Goal: Task Accomplishment & Management: Manage account settings

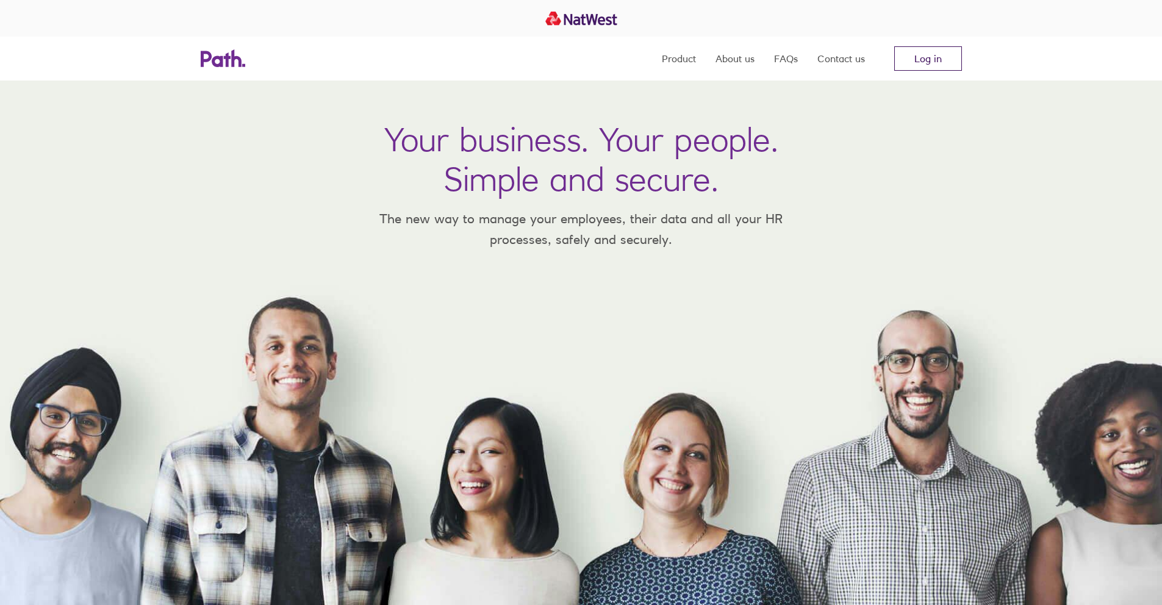
click at [923, 59] on link "Log in" at bounding box center [928, 58] width 68 height 24
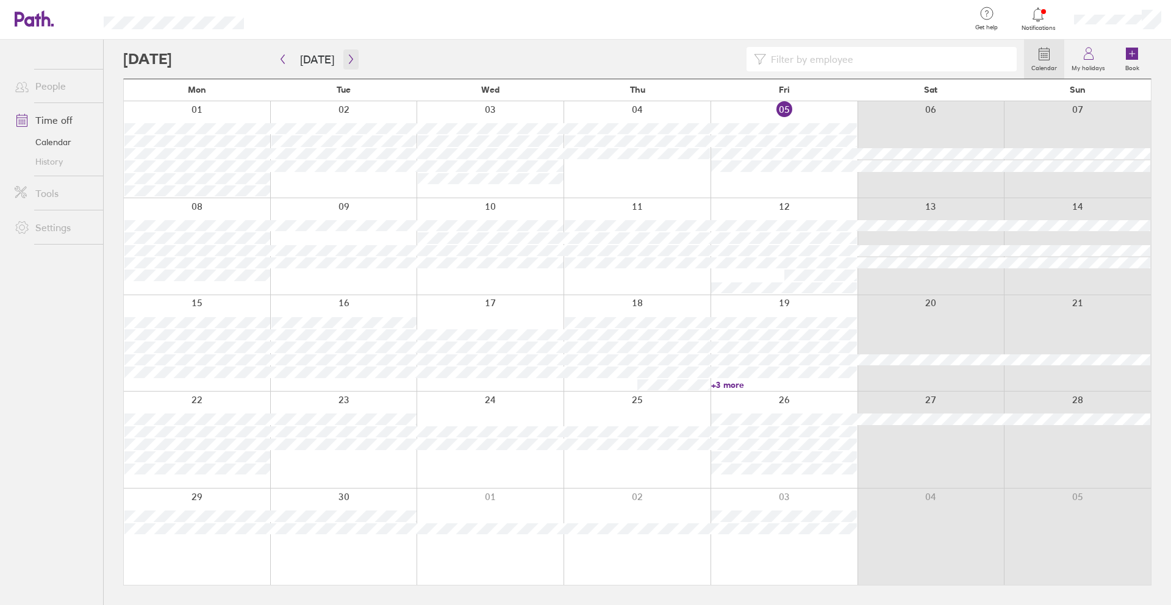
click at [347, 59] on icon "button" at bounding box center [351, 59] width 9 height 10
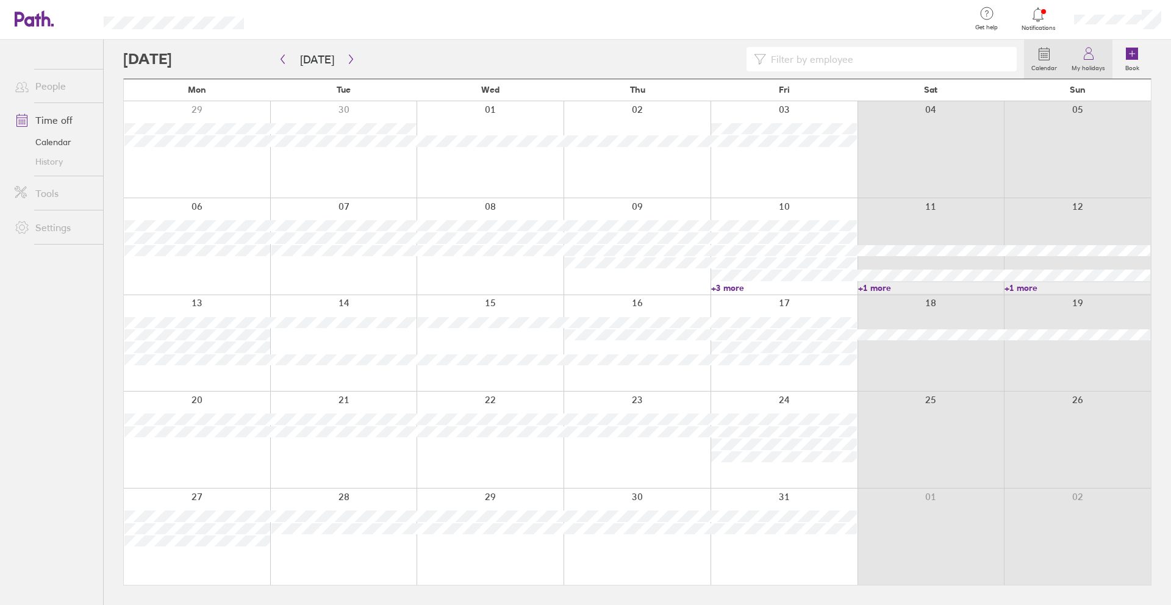
click at [1089, 62] on label "My holidays" at bounding box center [1089, 66] width 48 height 11
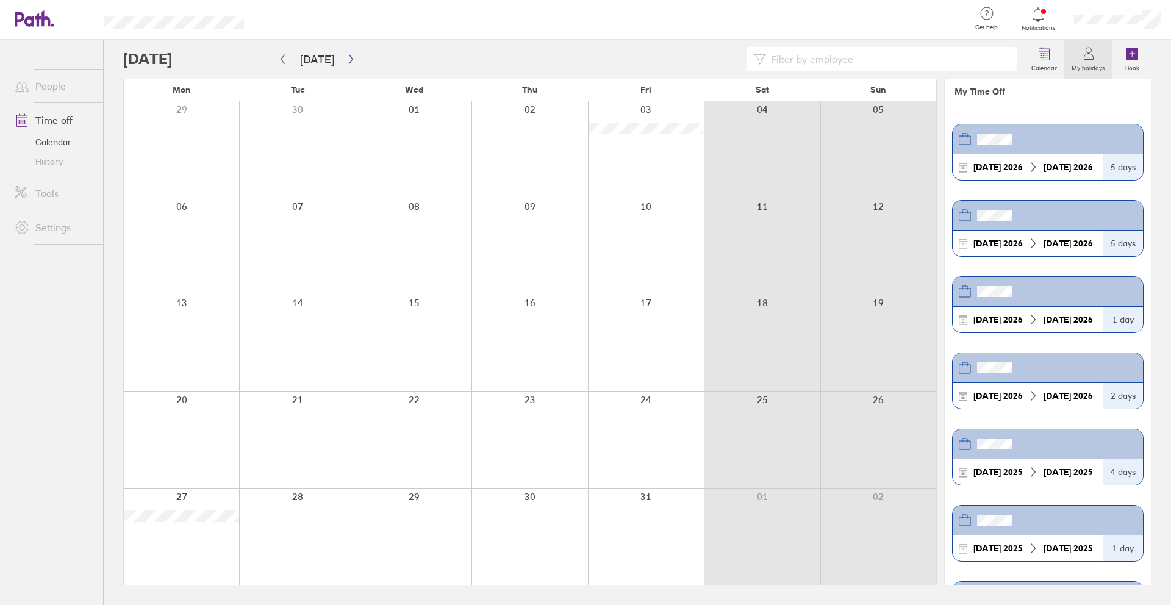
click at [1089, 59] on icon at bounding box center [1089, 53] width 15 height 15
click at [70, 121] on link "Time off" at bounding box center [54, 120] width 98 height 24
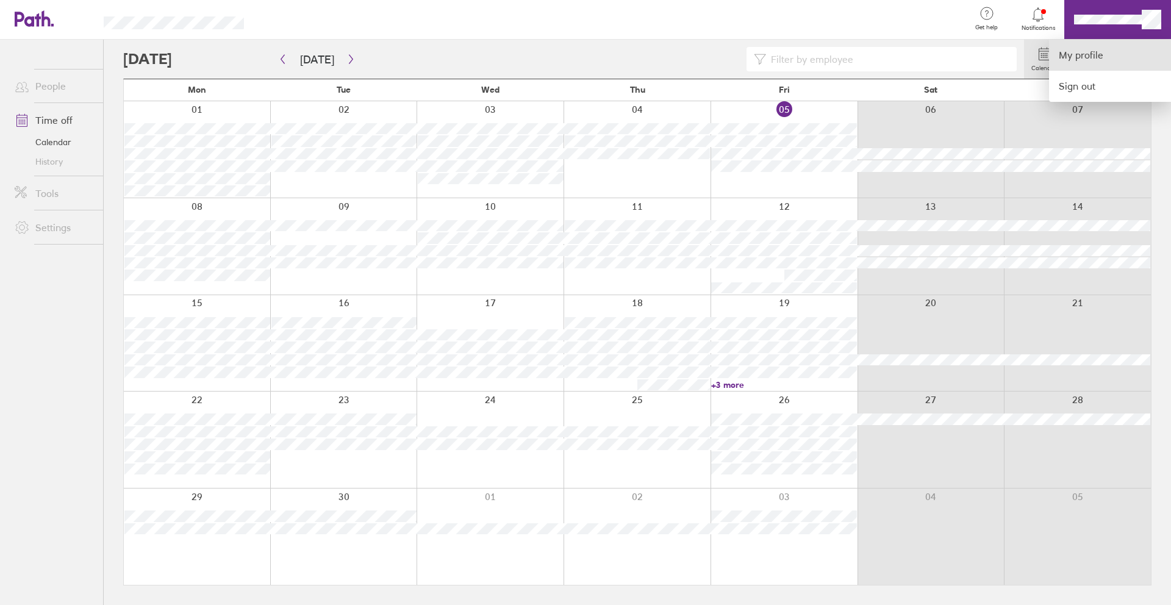
click at [1103, 51] on link "My profile" at bounding box center [1110, 55] width 122 height 31
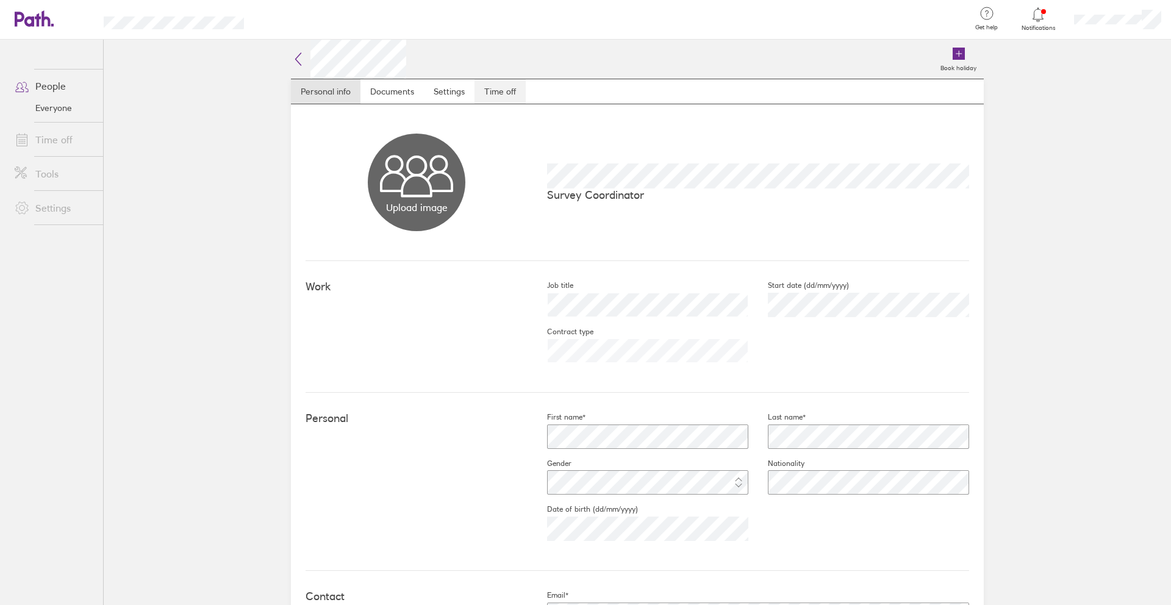
click at [482, 95] on link "Time off" at bounding box center [500, 91] width 51 height 24
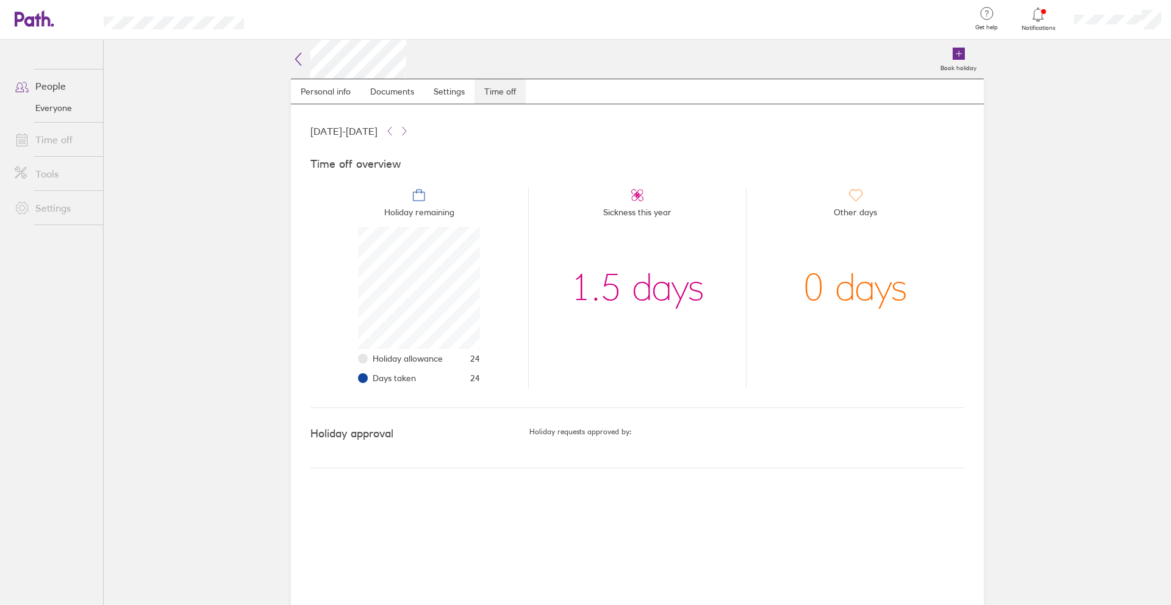
scroll to position [122, 122]
click at [54, 85] on link "People" at bounding box center [54, 86] width 98 height 24
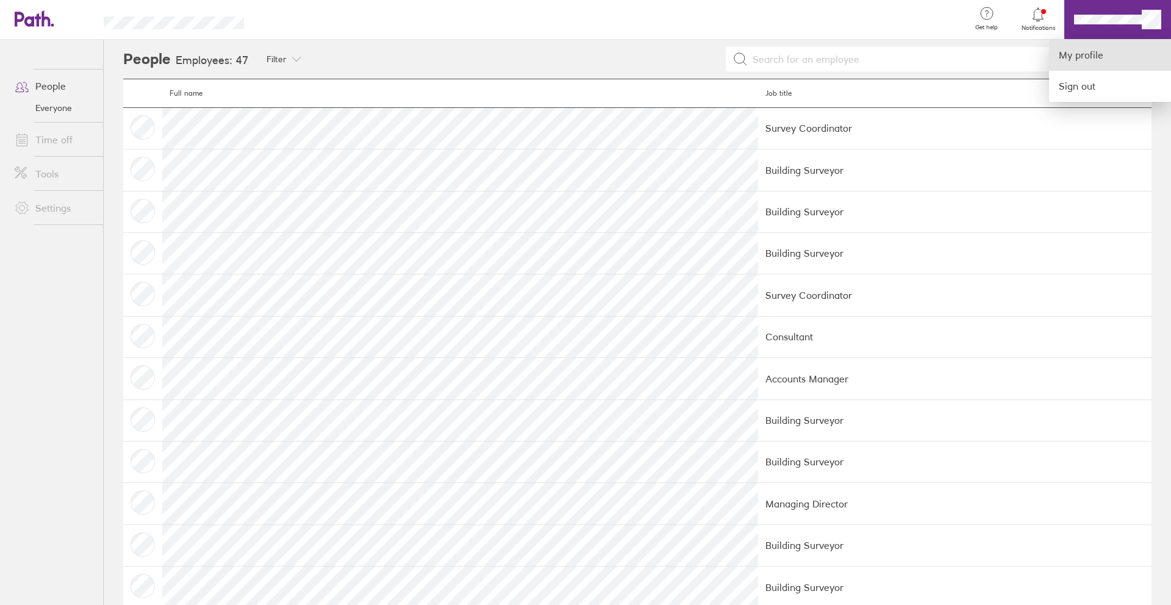
click at [1092, 51] on link "My profile" at bounding box center [1110, 55] width 122 height 31
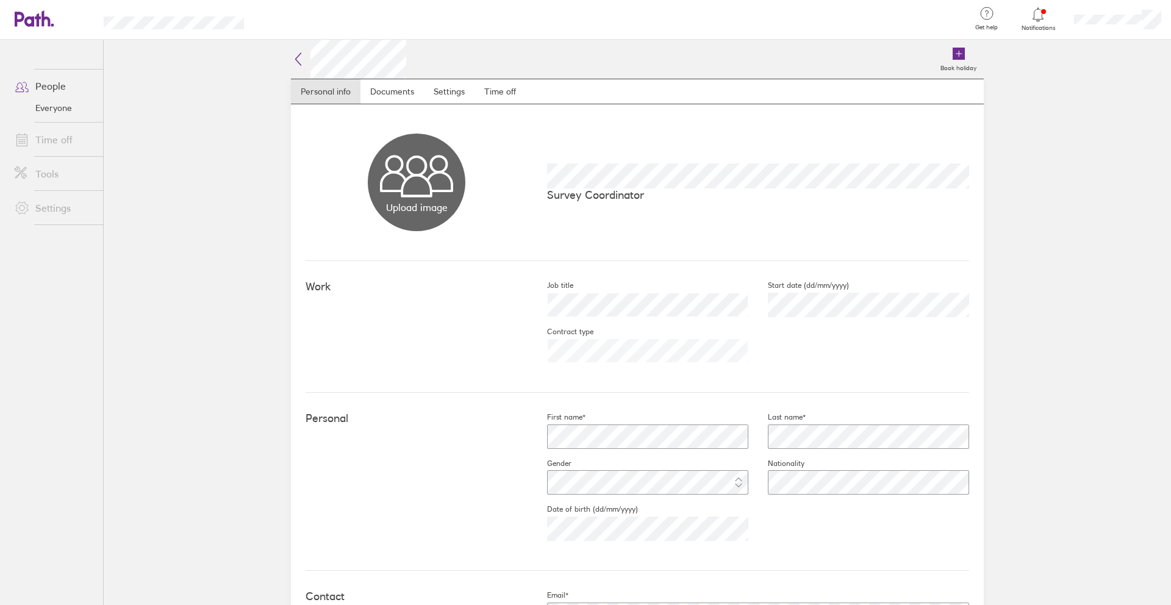
click at [45, 142] on link "Time off" at bounding box center [54, 140] width 98 height 24
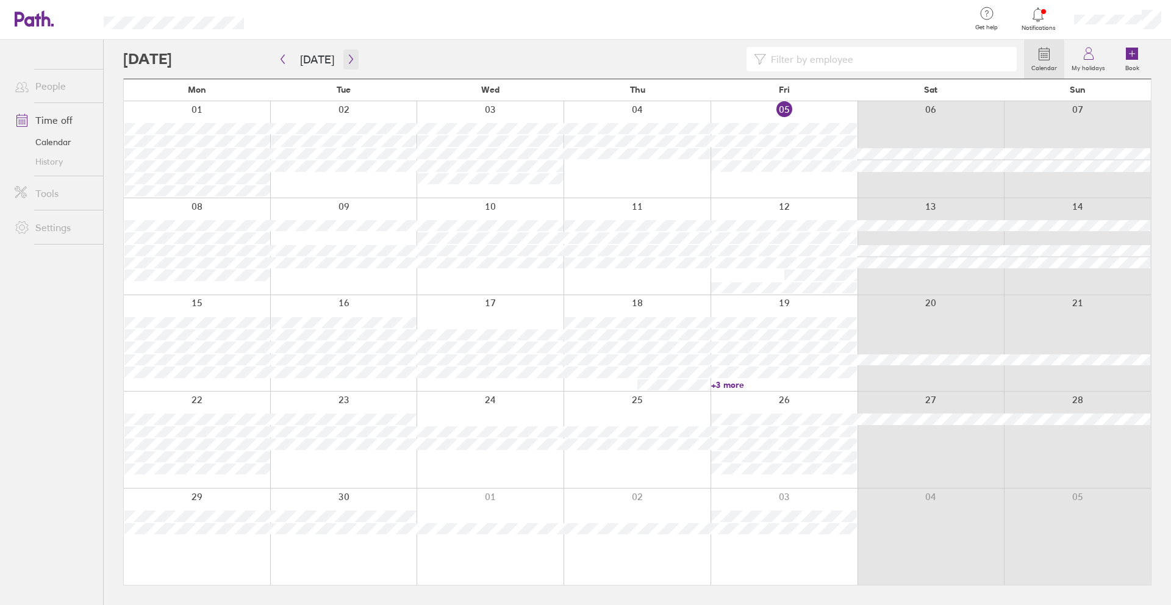
click at [352, 59] on button "button" at bounding box center [351, 59] width 15 height 20
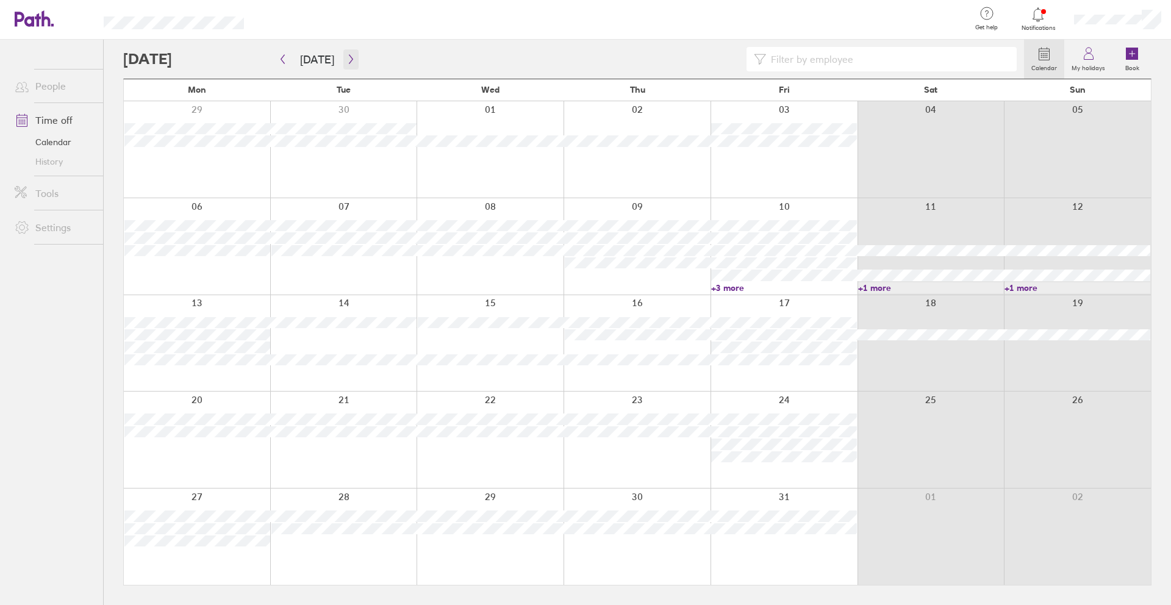
click at [350, 65] on button "button" at bounding box center [351, 59] width 15 height 20
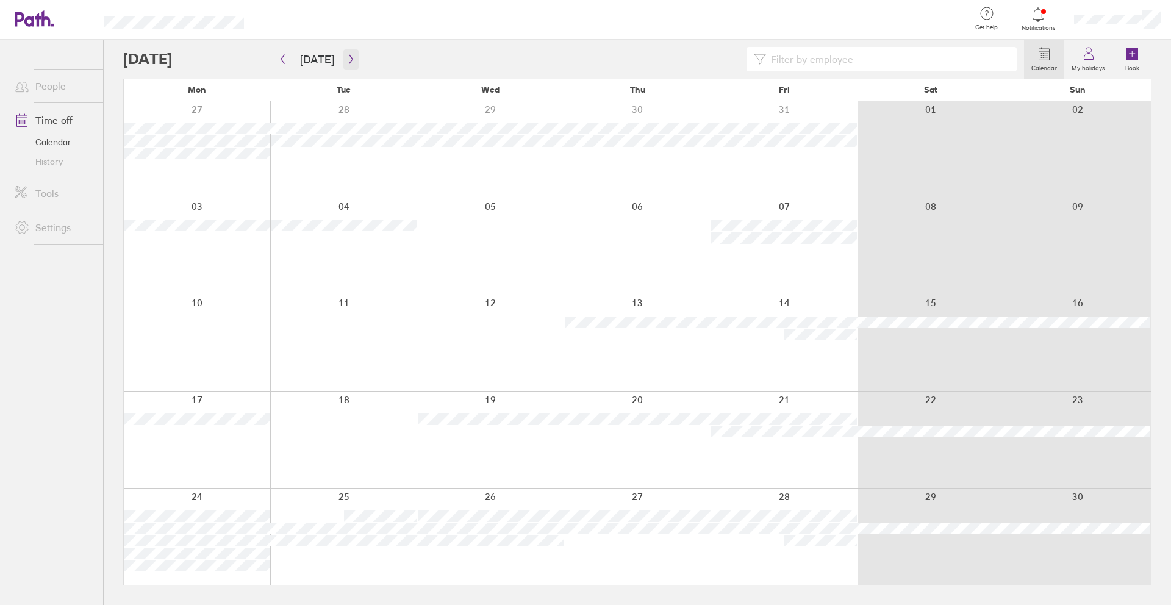
click at [347, 62] on icon "button" at bounding box center [351, 59] width 9 height 10
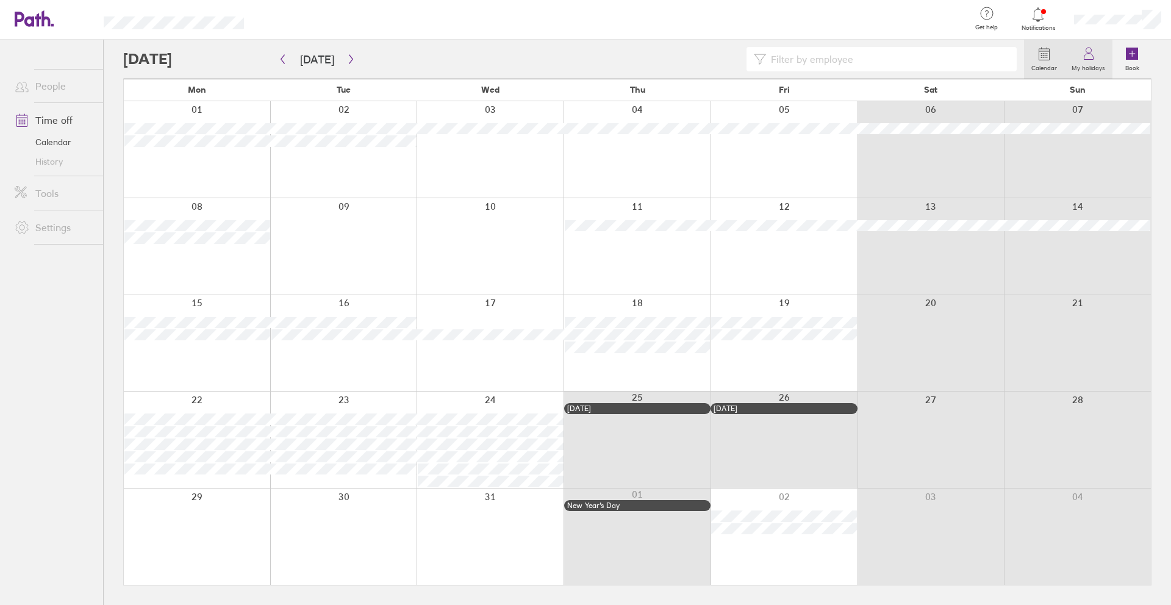
click at [1084, 60] on icon at bounding box center [1088, 57] width 9 height 6
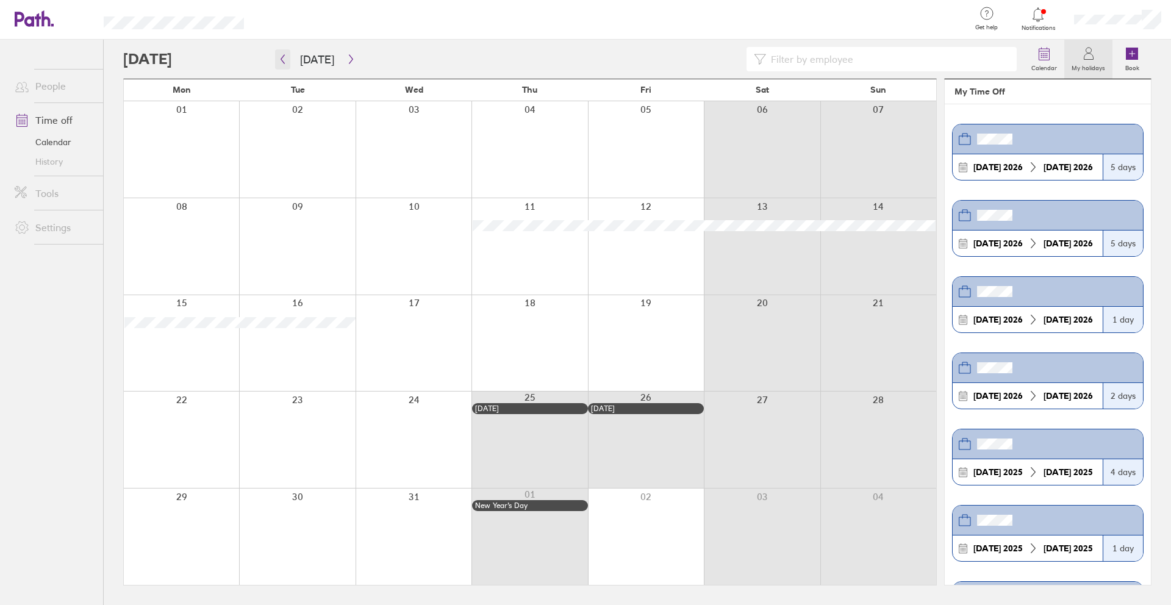
click at [286, 58] on icon "button" at bounding box center [282, 59] width 9 height 10
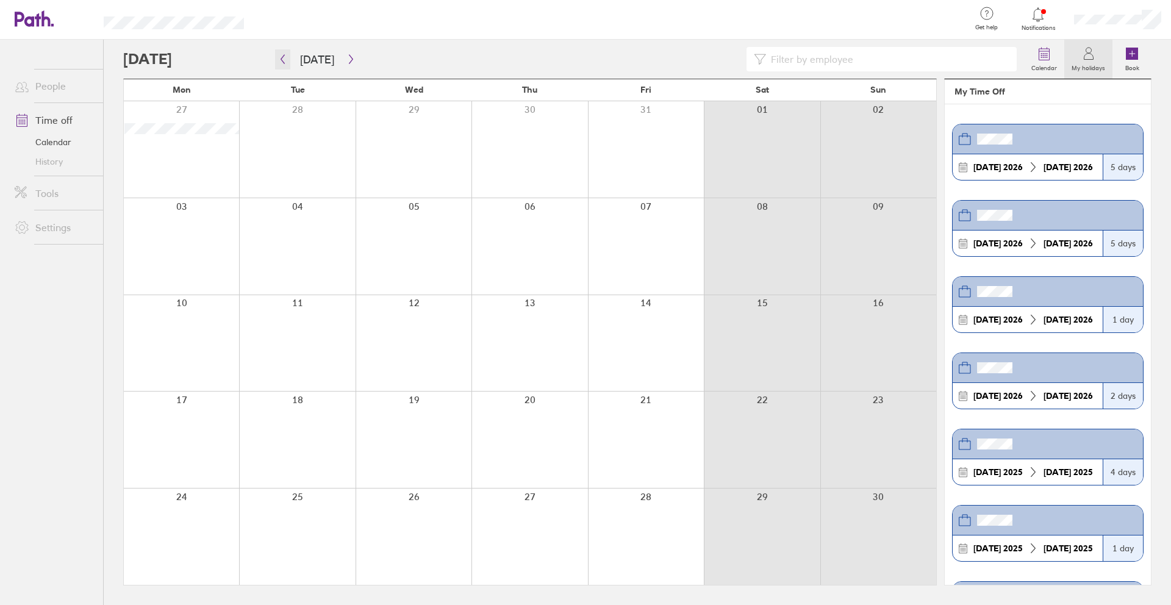
click at [286, 58] on icon "button" at bounding box center [282, 59] width 9 height 10
click at [347, 55] on icon "button" at bounding box center [351, 59] width 9 height 10
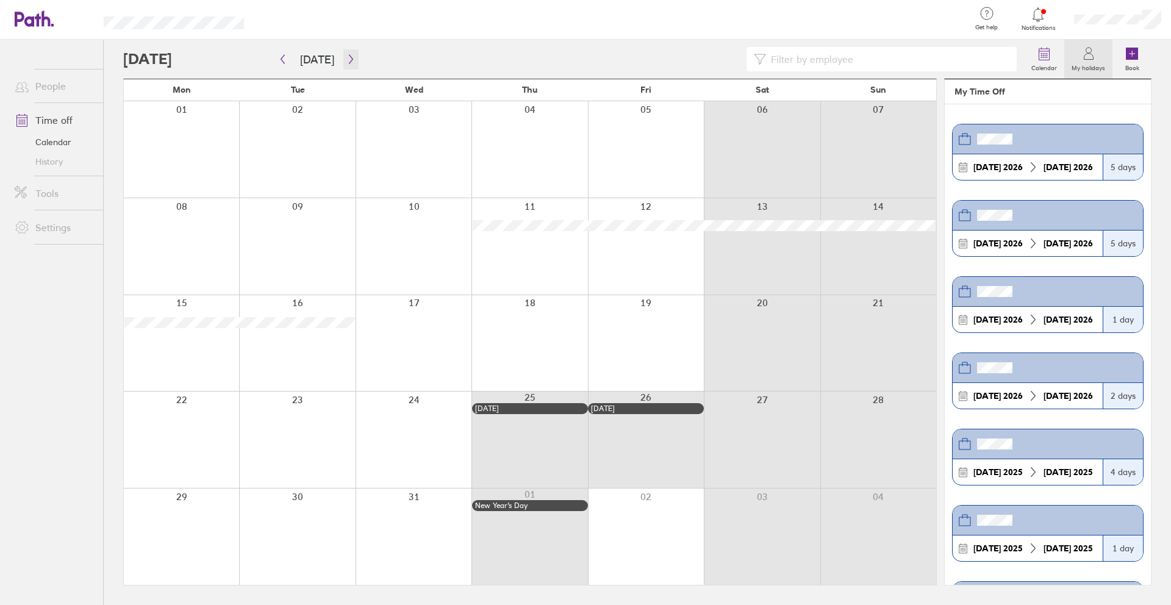
click at [347, 55] on icon "button" at bounding box center [351, 59] width 9 height 10
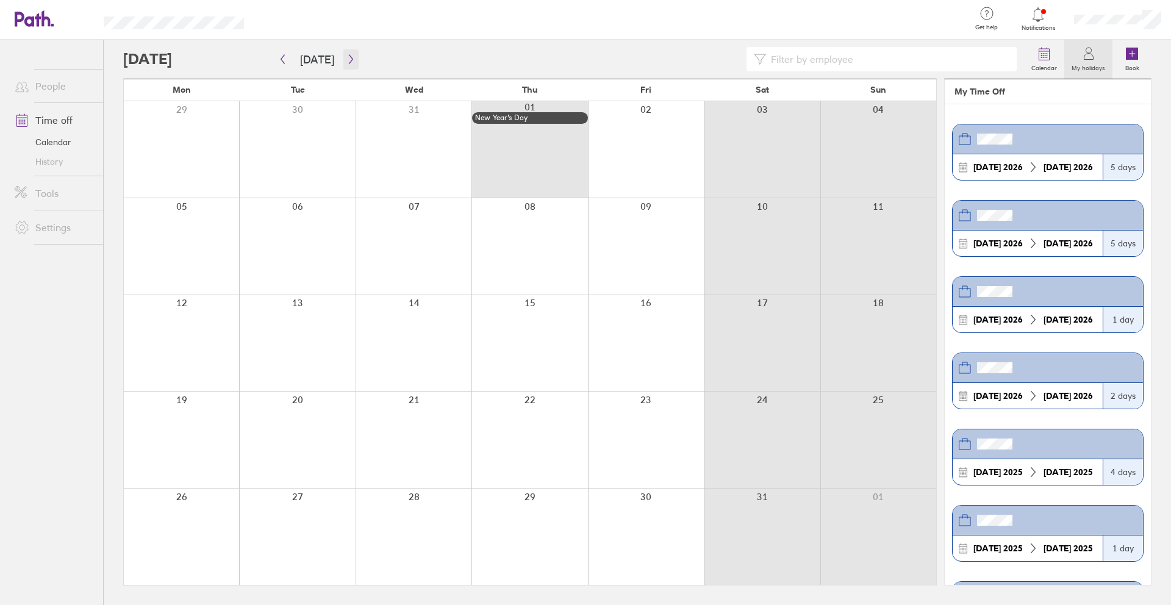
click at [347, 55] on icon "button" at bounding box center [351, 59] width 9 height 10
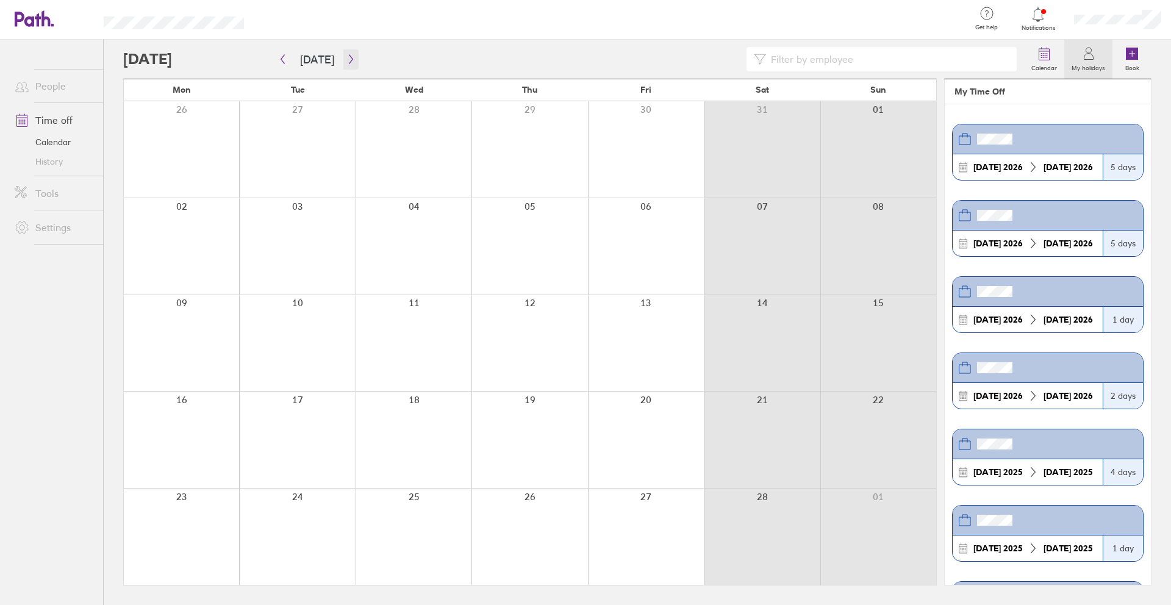
click at [347, 55] on icon "button" at bounding box center [351, 59] width 9 height 10
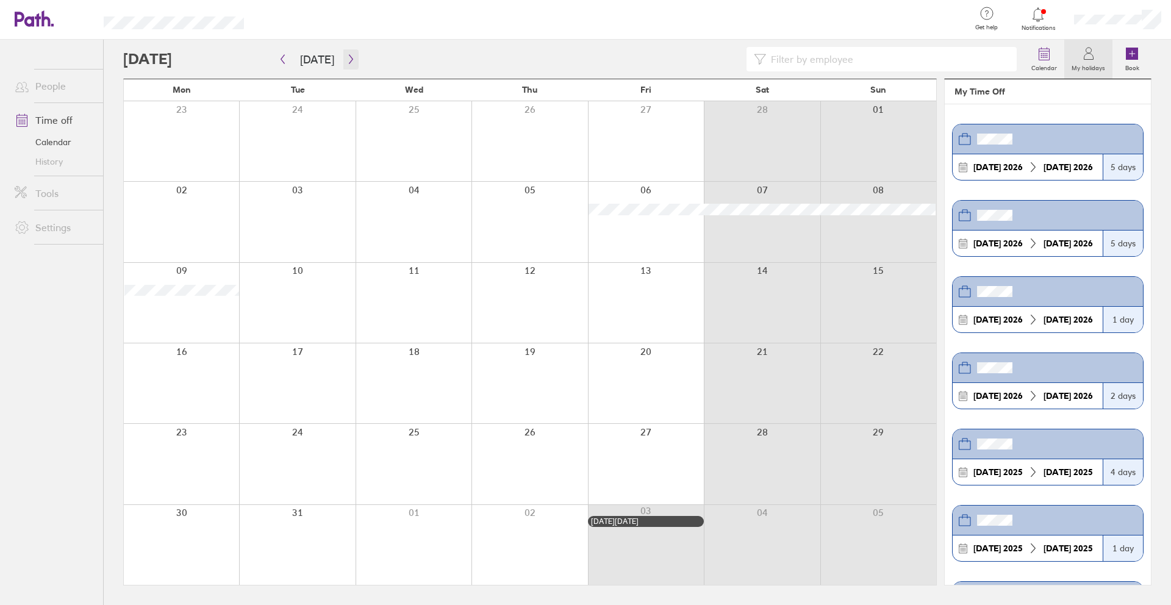
click at [347, 55] on icon "button" at bounding box center [351, 59] width 9 height 10
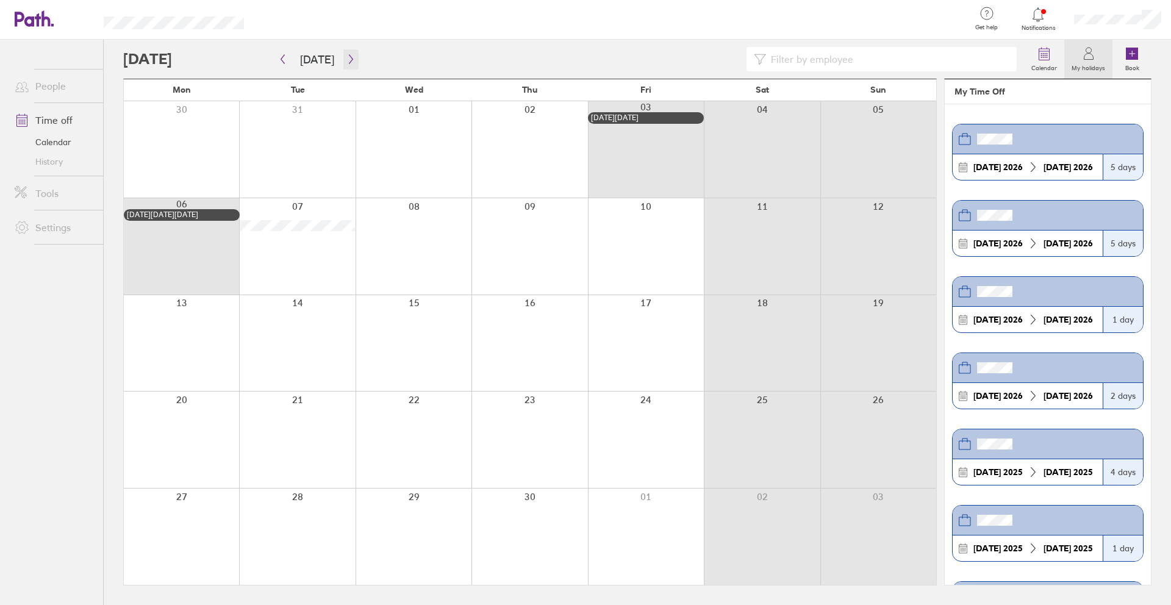
click at [347, 55] on icon "button" at bounding box center [351, 59] width 9 height 10
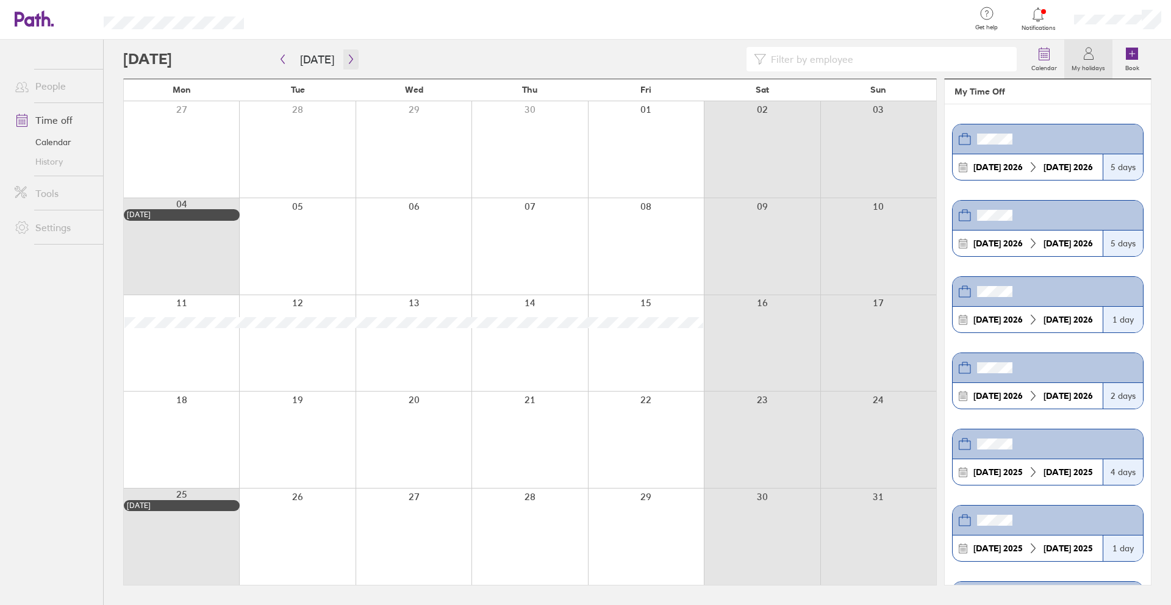
click at [347, 55] on icon "button" at bounding box center [351, 59] width 9 height 10
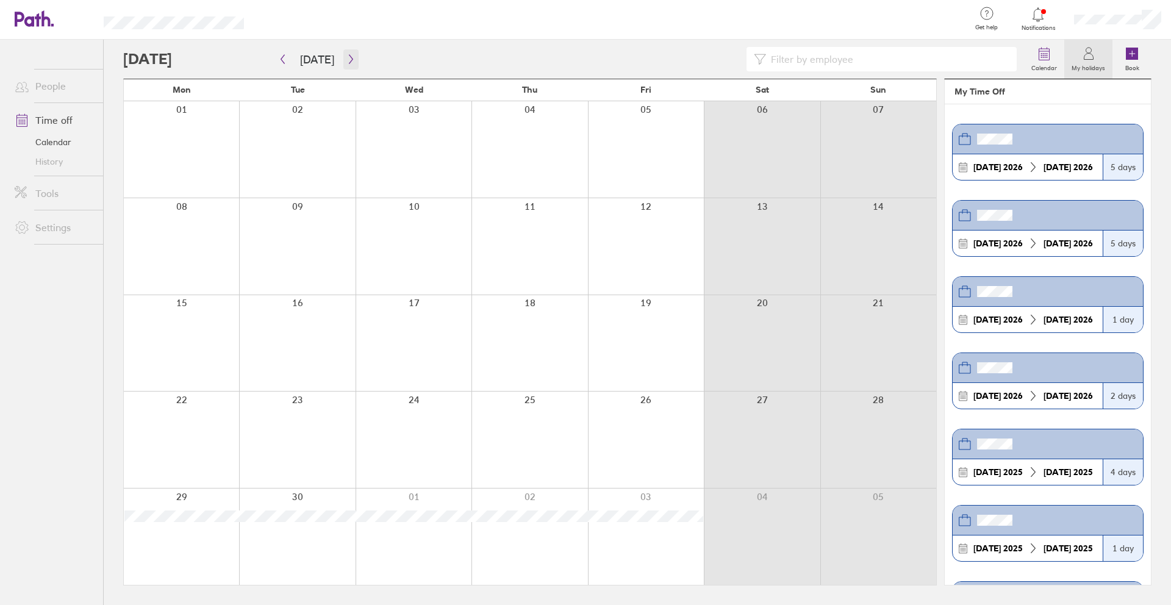
click at [350, 60] on icon "button" at bounding box center [351, 59] width 9 height 10
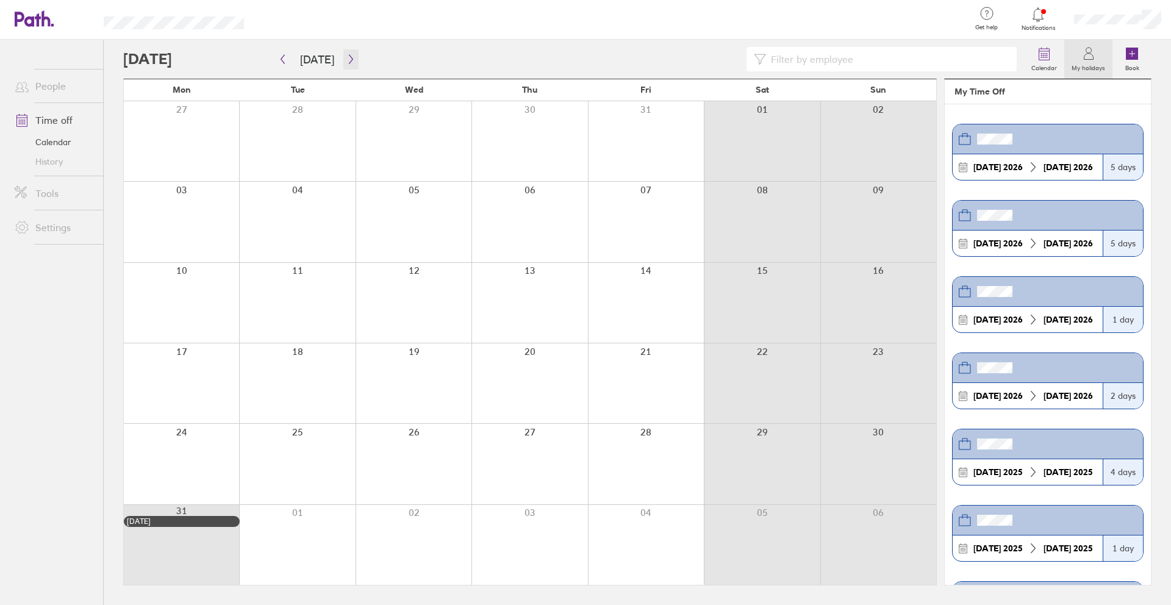
click at [350, 60] on icon "button" at bounding box center [351, 59] width 9 height 10
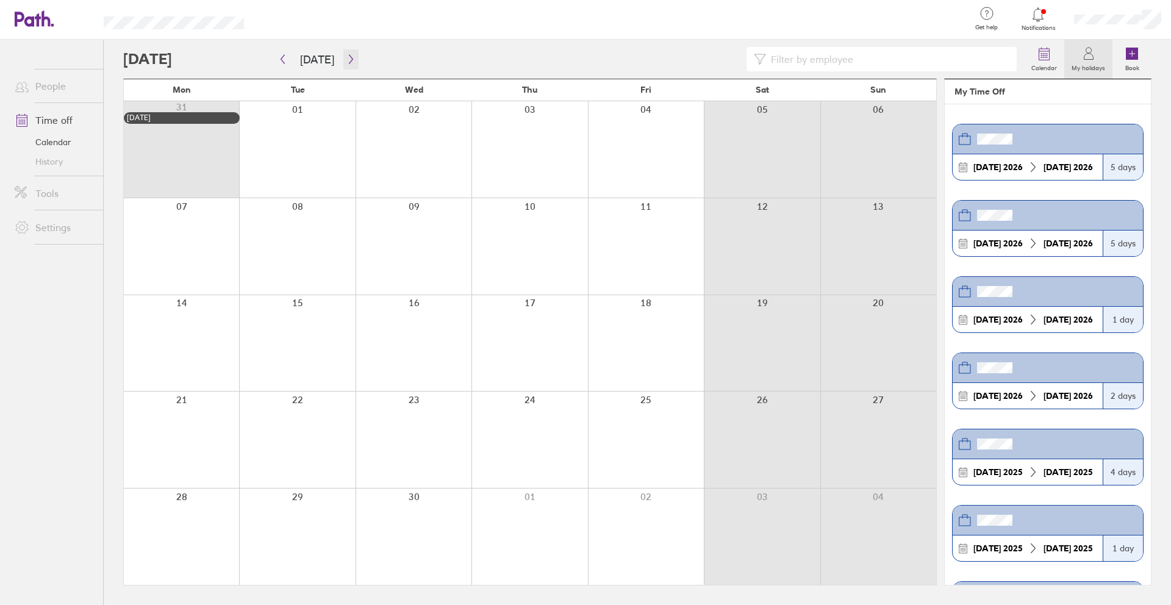
click at [350, 60] on icon "button" at bounding box center [351, 59] width 9 height 10
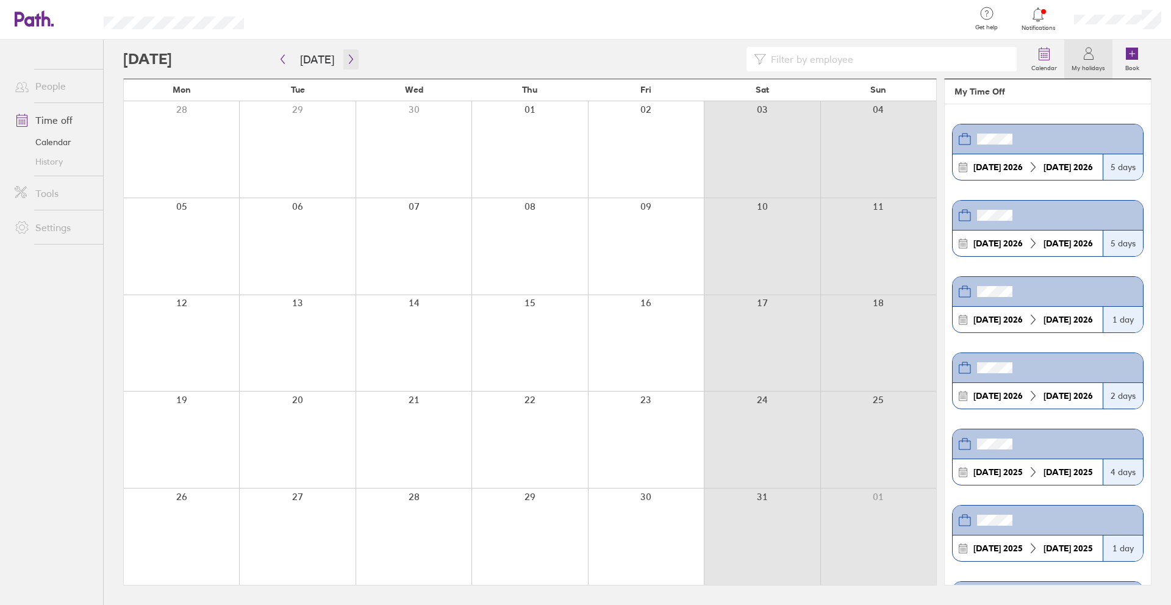
click at [350, 60] on icon "button" at bounding box center [351, 59] width 9 height 10
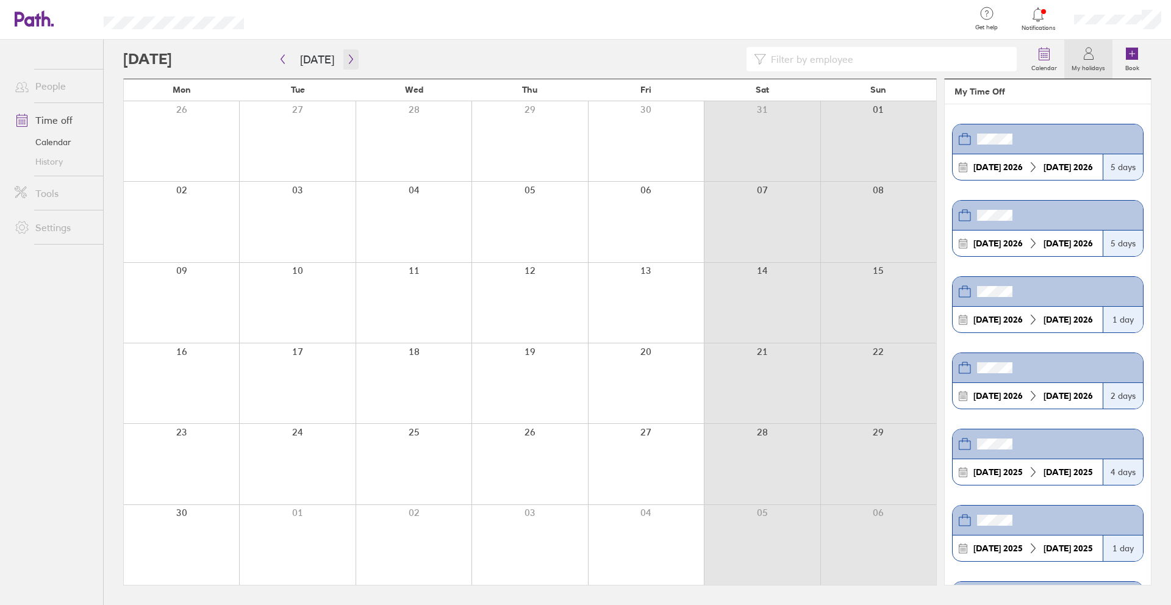
click at [350, 60] on icon "button" at bounding box center [351, 59] width 9 height 10
